Goal: Find specific page/section: Find specific page/section

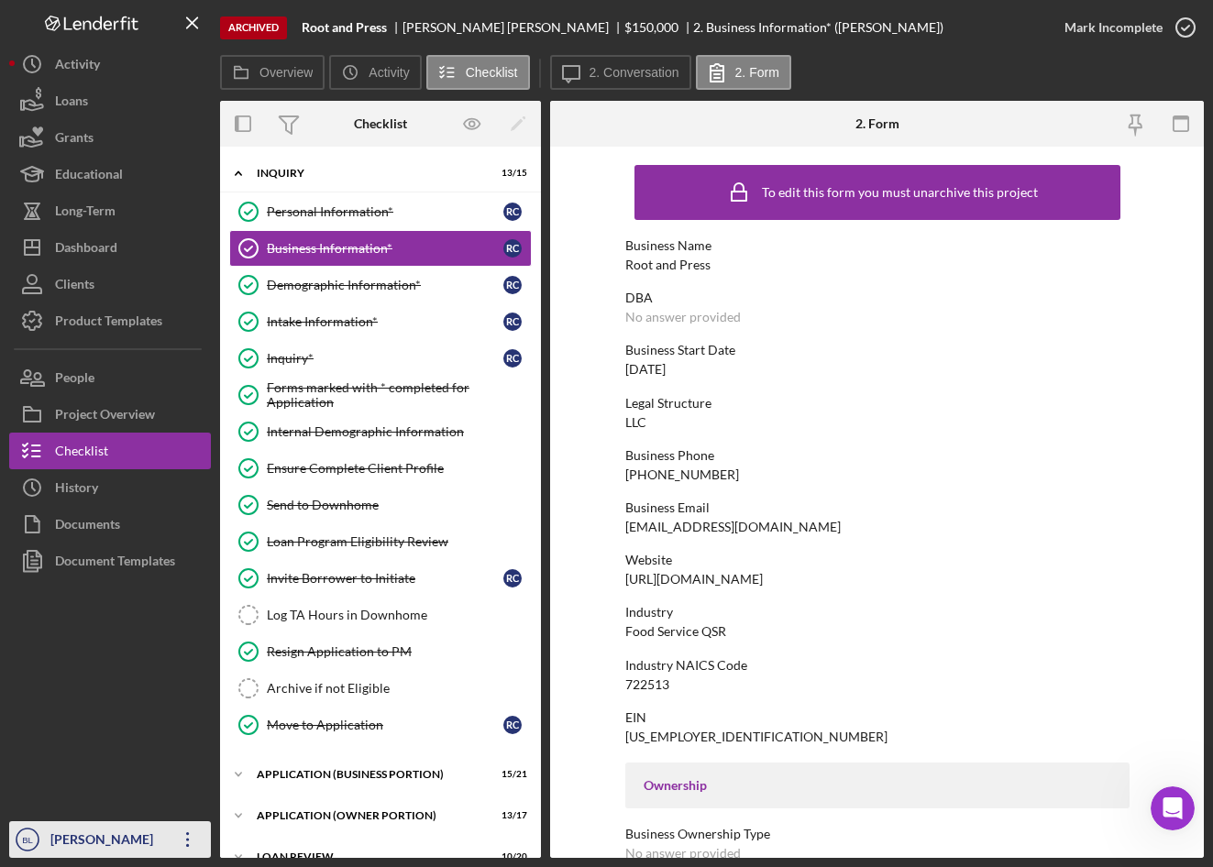
scroll to position [671, 0]
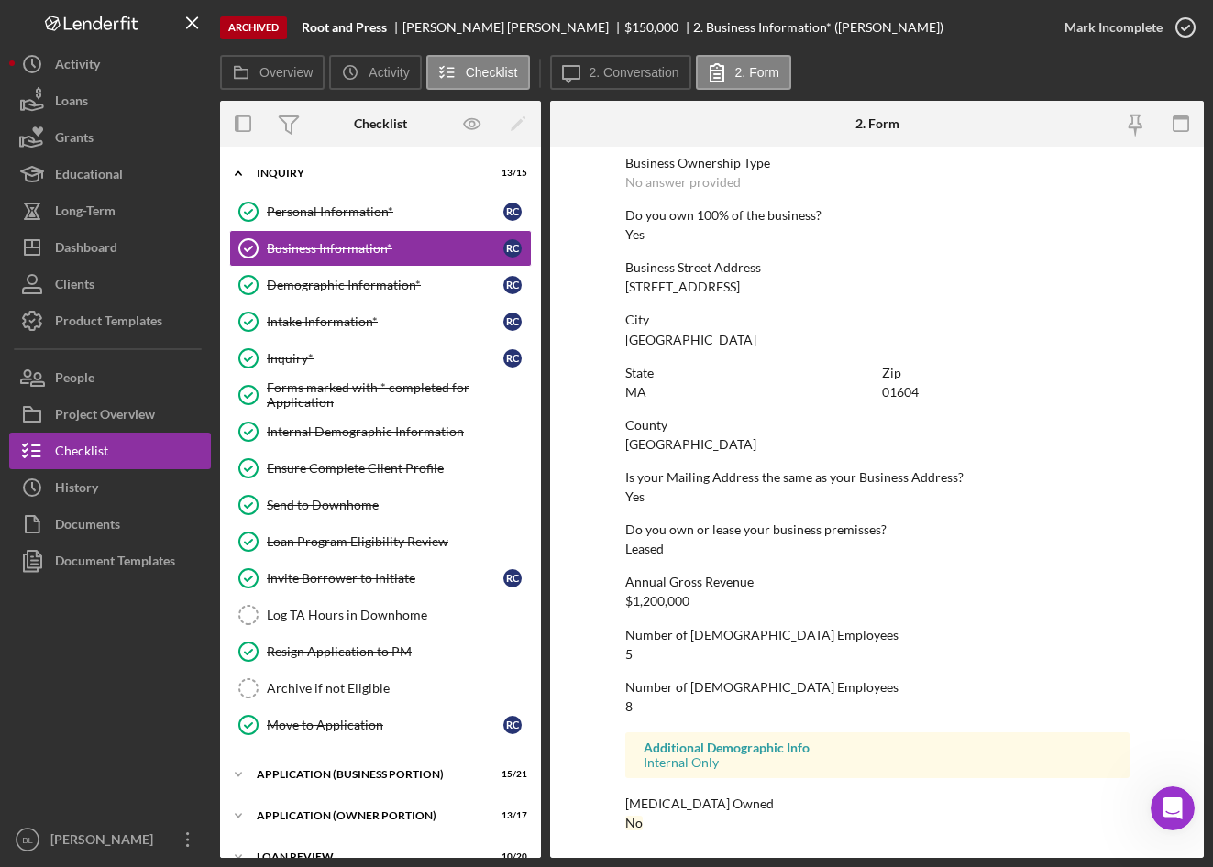
drag, startPoint x: 104, startPoint y: 248, endPoint x: 217, endPoint y: 279, distance: 117.7
click at [104, 248] on div "Dashboard" at bounding box center [86, 249] width 62 height 41
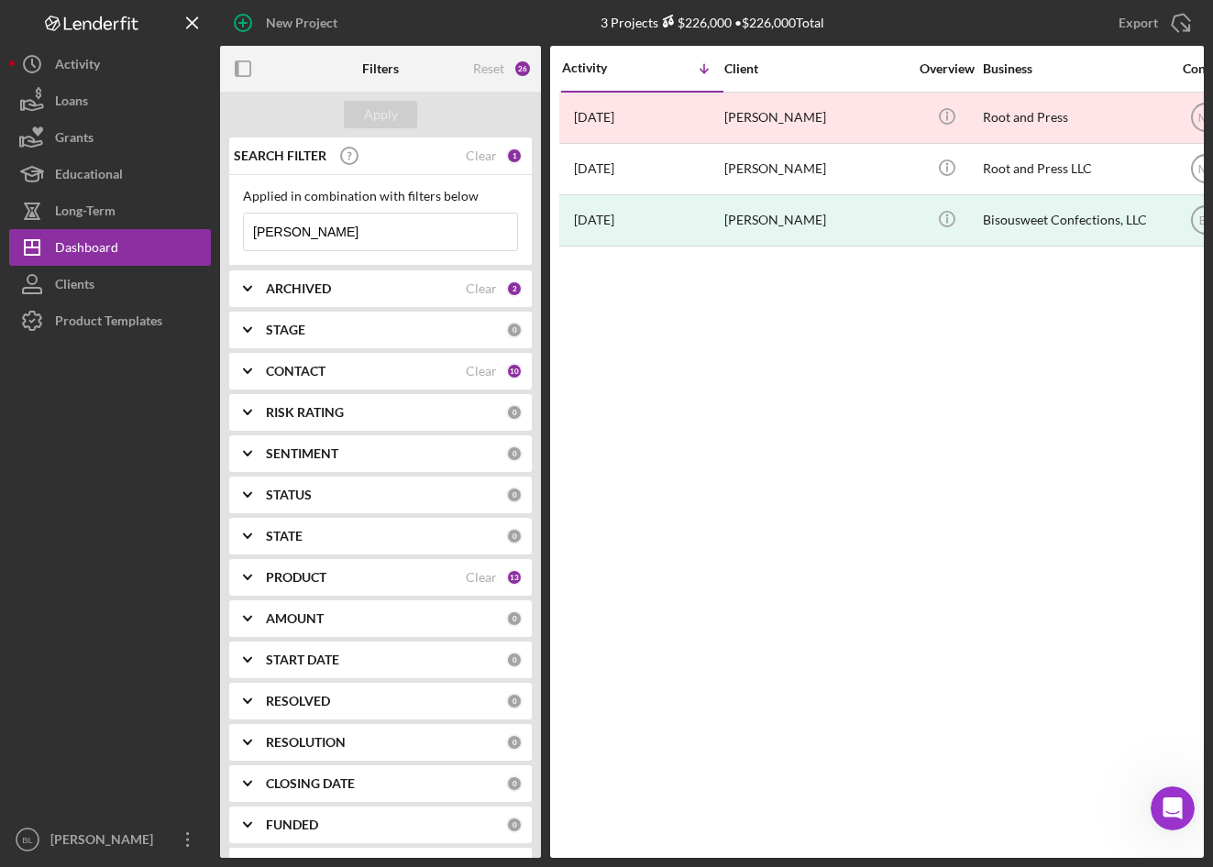
drag, startPoint x: 318, startPoint y: 237, endPoint x: 224, endPoint y: 225, distance: 95.2
click at [224, 225] on div "SEARCH FILTER Clear 1 Applied in combination with filters below [PERSON_NAME] I…" at bounding box center [380, 498] width 321 height 721
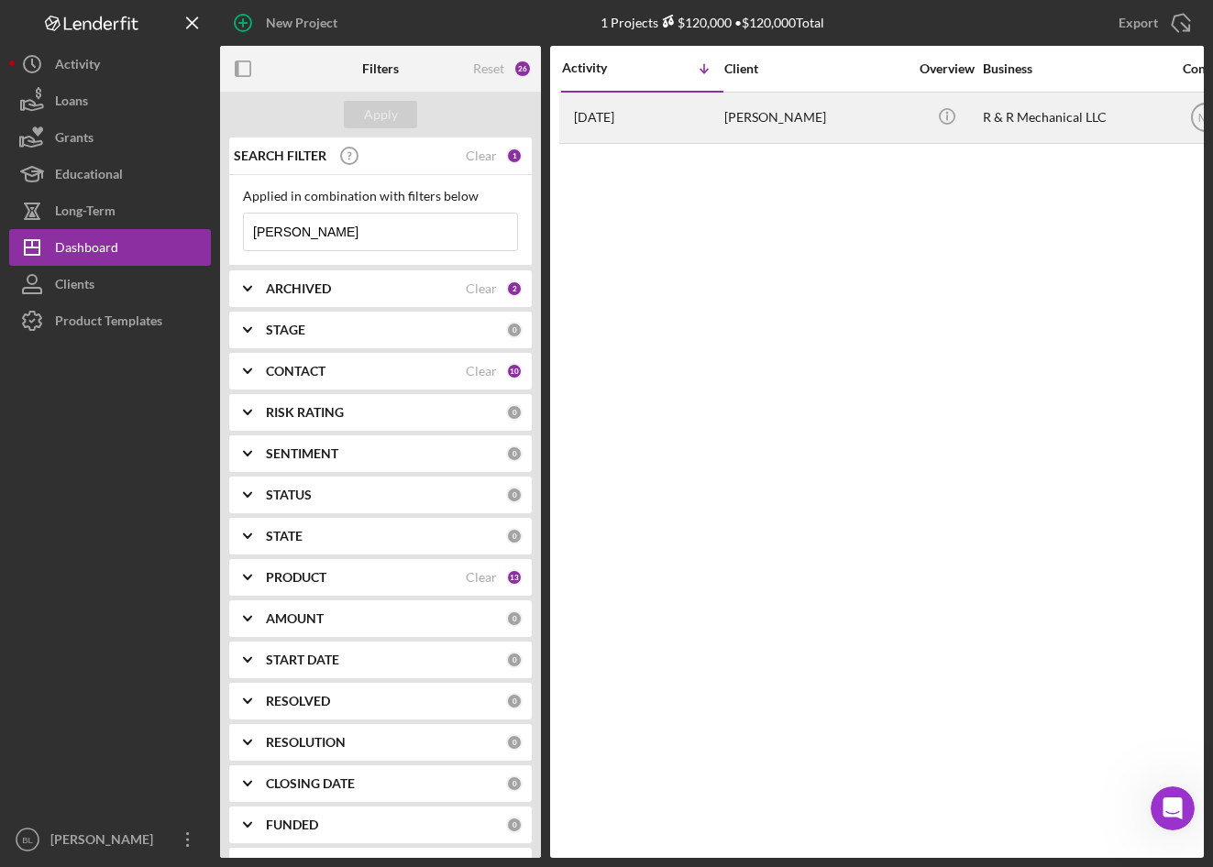
type input "[PERSON_NAME]"
click at [701, 118] on div "[DATE] [PERSON_NAME]" at bounding box center [642, 118] width 160 height 49
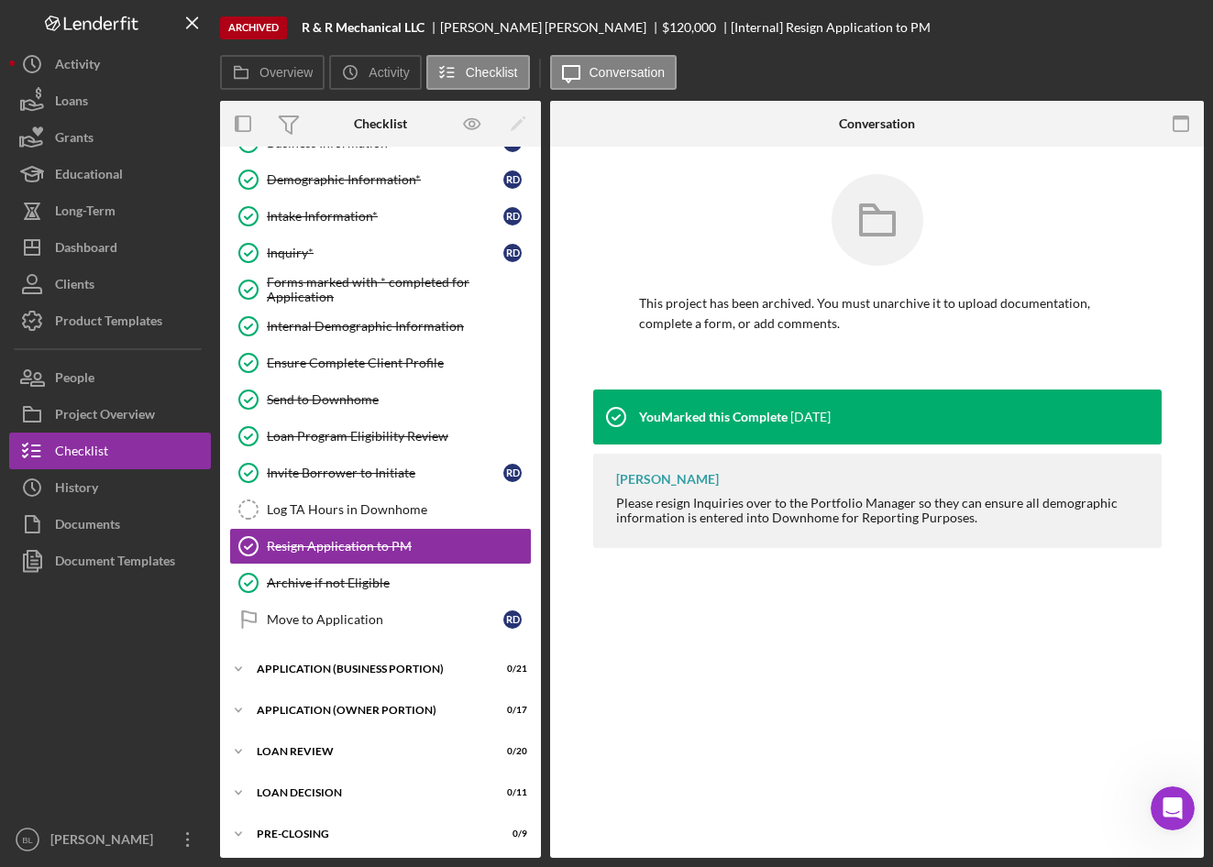
scroll to position [149, 0]
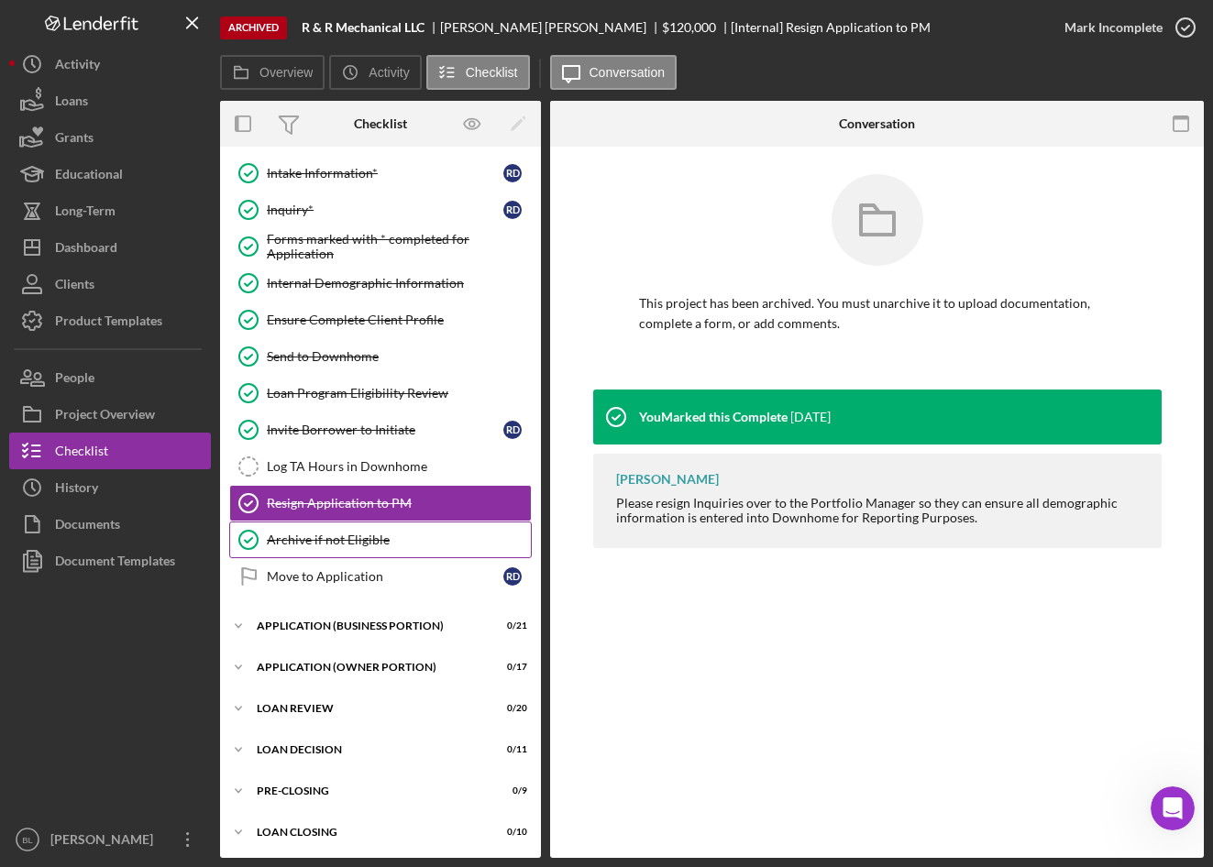
click at [309, 543] on div "Archive if not Eligible" at bounding box center [399, 540] width 264 height 15
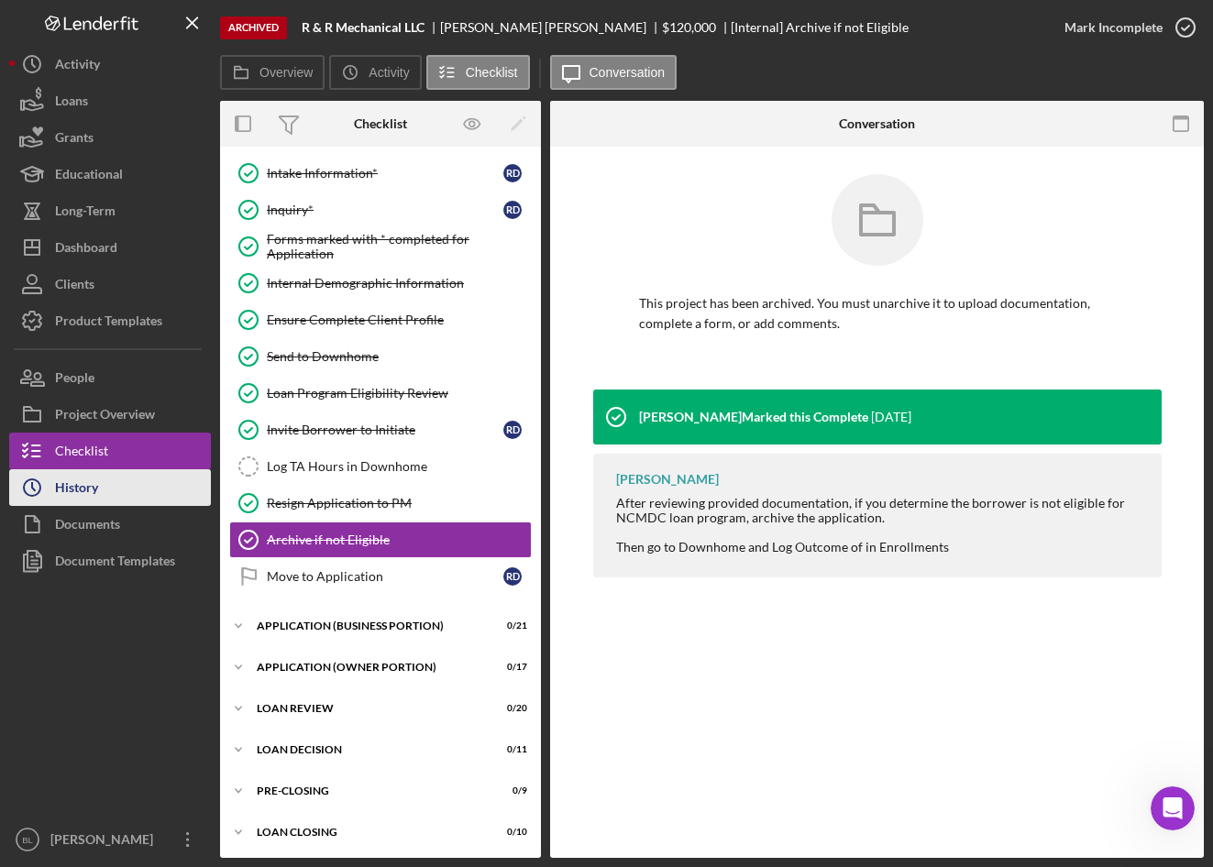
click at [90, 491] on div "History" at bounding box center [76, 489] width 43 height 41
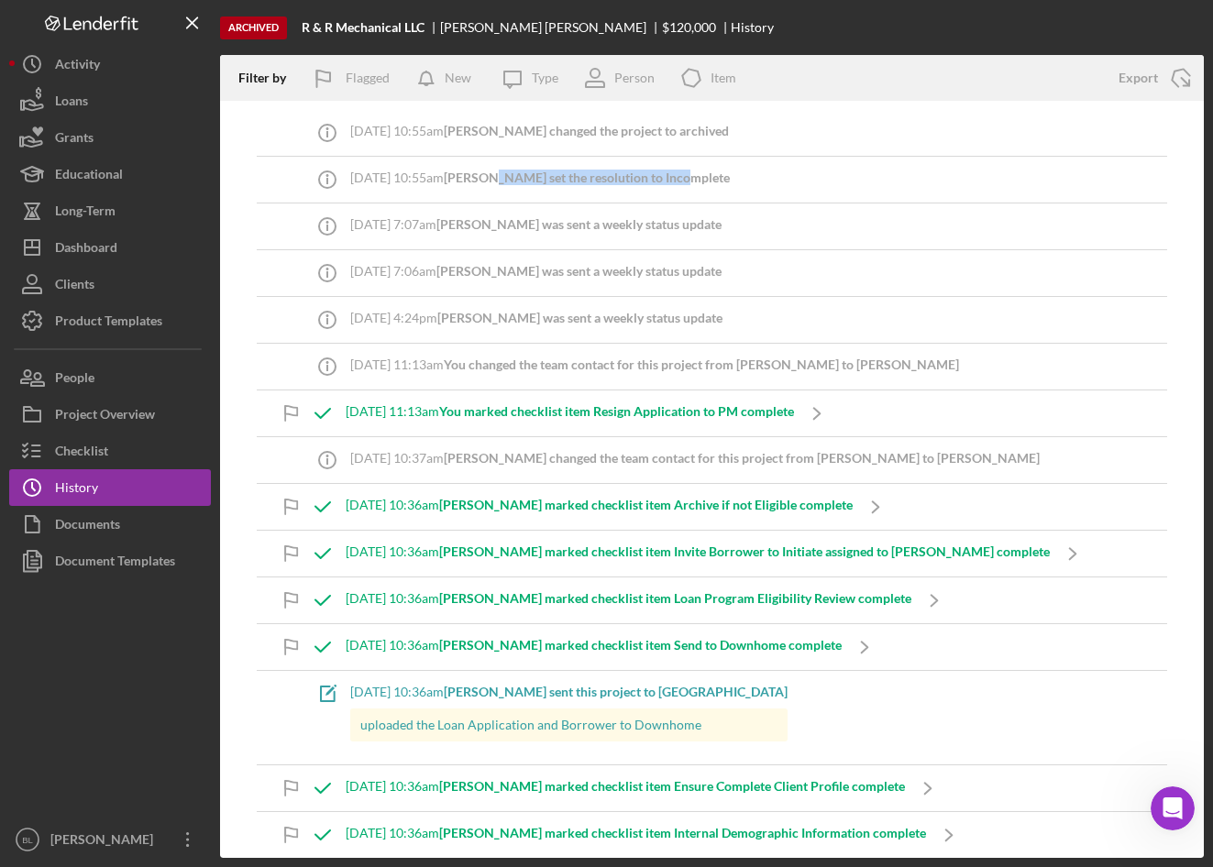
drag, startPoint x: 742, startPoint y: 171, endPoint x: 520, endPoint y: 182, distance: 222.2
click at [520, 182] on div "Icon/Info [DATE] 10:55am [PERSON_NAME] set the resolution to Incomplete" at bounding box center [712, 180] width 911 height 46
